Goal: Task Accomplishment & Management: Use online tool/utility

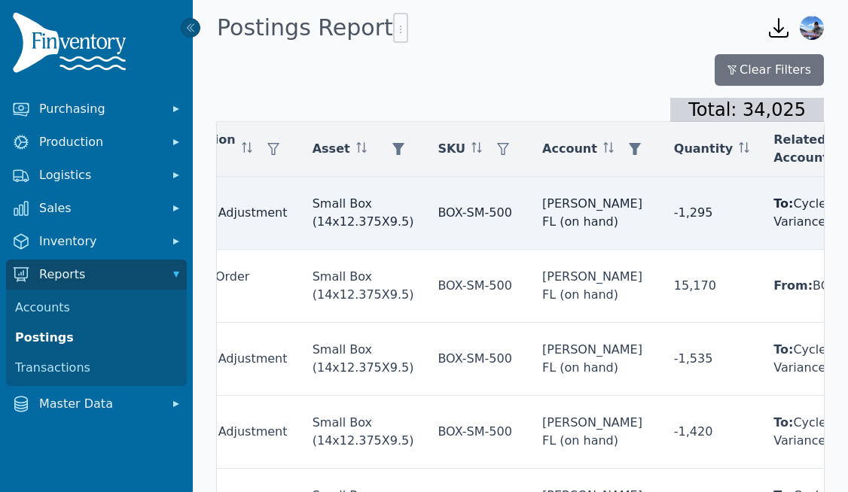
scroll to position [2, 339]
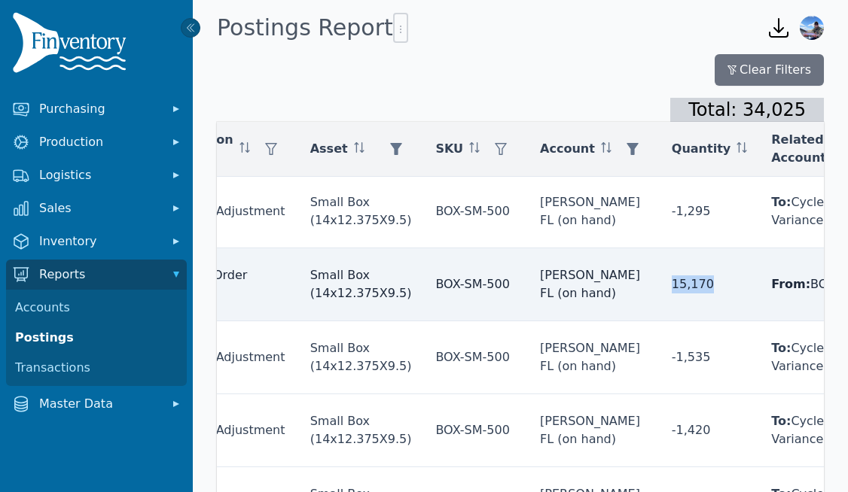
drag, startPoint x: 667, startPoint y: 282, endPoint x: 611, endPoint y: 282, distance: 55.7
click at [660, 282] on td "15,170" at bounding box center [709, 284] width 99 height 73
copy td "15,170"
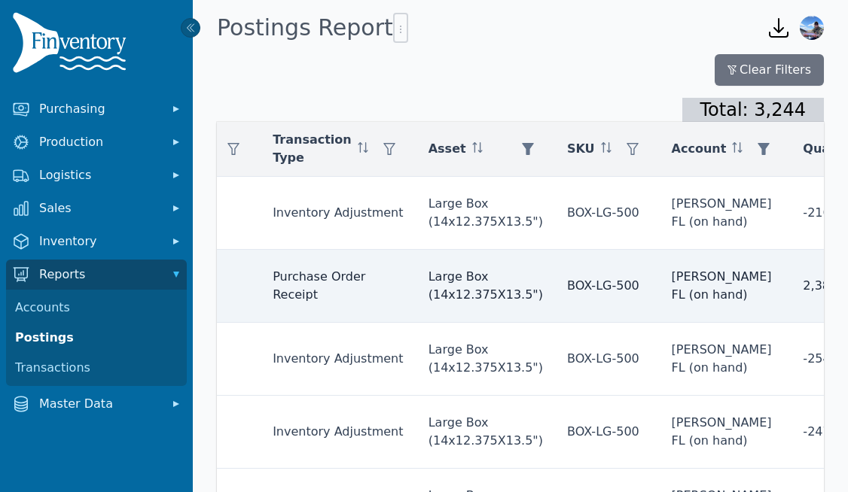
scroll to position [0, 260]
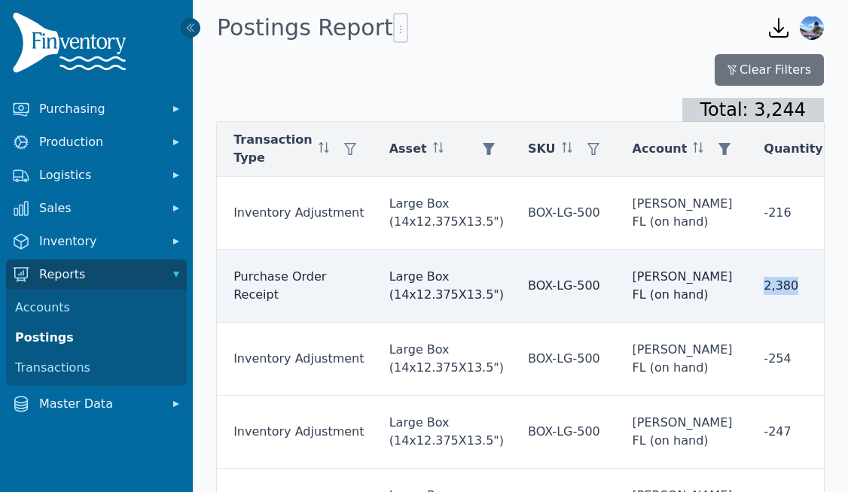
drag, startPoint x: 751, startPoint y: 285, endPoint x: 703, endPoint y: 286, distance: 48.2
click at [751, 286] on td "2,380" at bounding box center [800, 286] width 99 height 73
copy td "2,380"
